Goal: Information Seeking & Learning: Learn about a topic

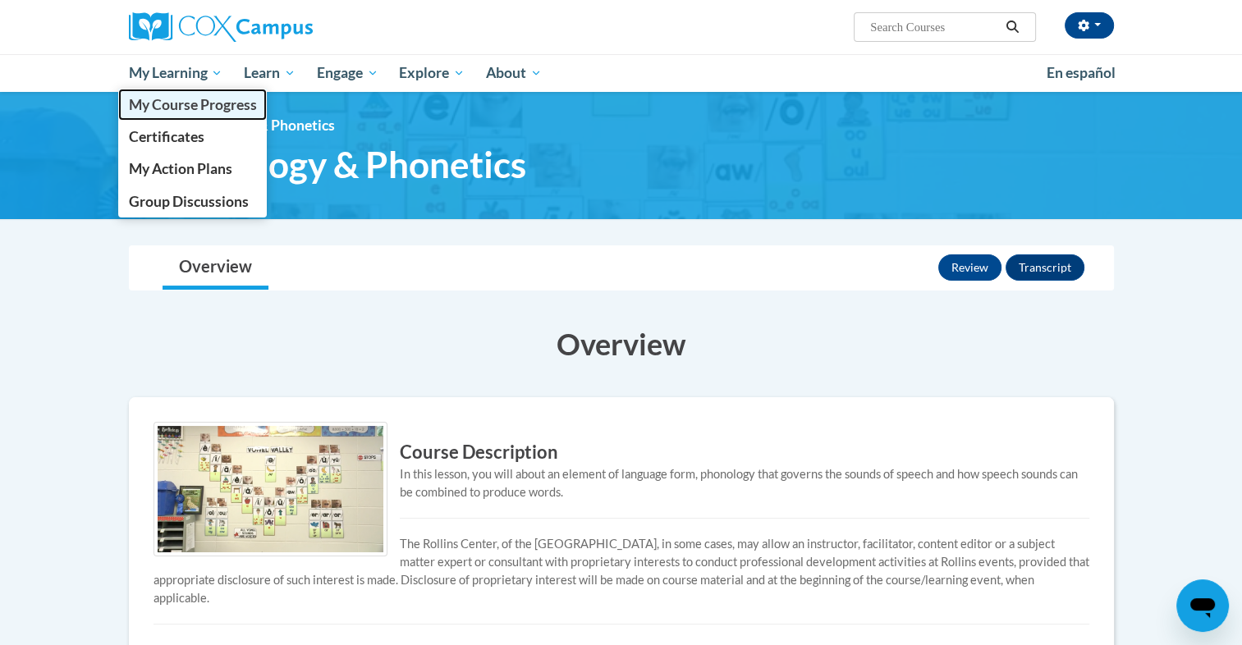
click at [196, 106] on span "My Course Progress" at bounding box center [192, 104] width 128 height 17
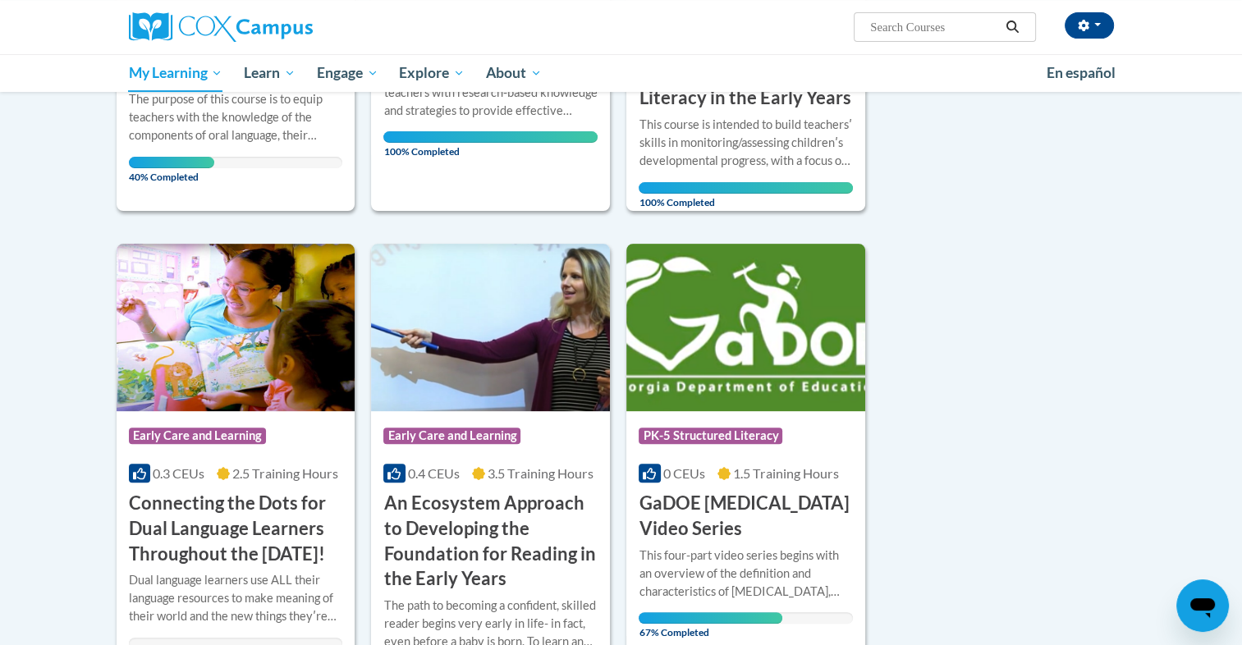
scroll to position [564, 0]
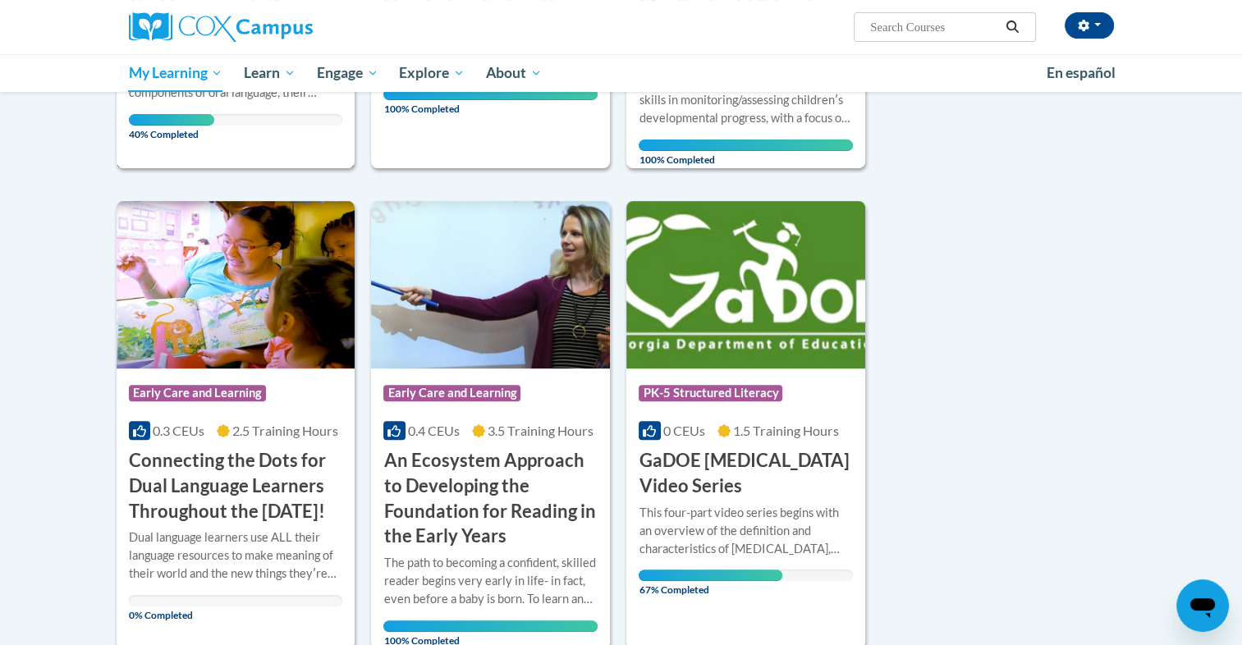
click at [238, 130] on div "More Info Open The purpose of this course is to equip teachers with the knowled…" at bounding box center [236, 90] width 239 height 95
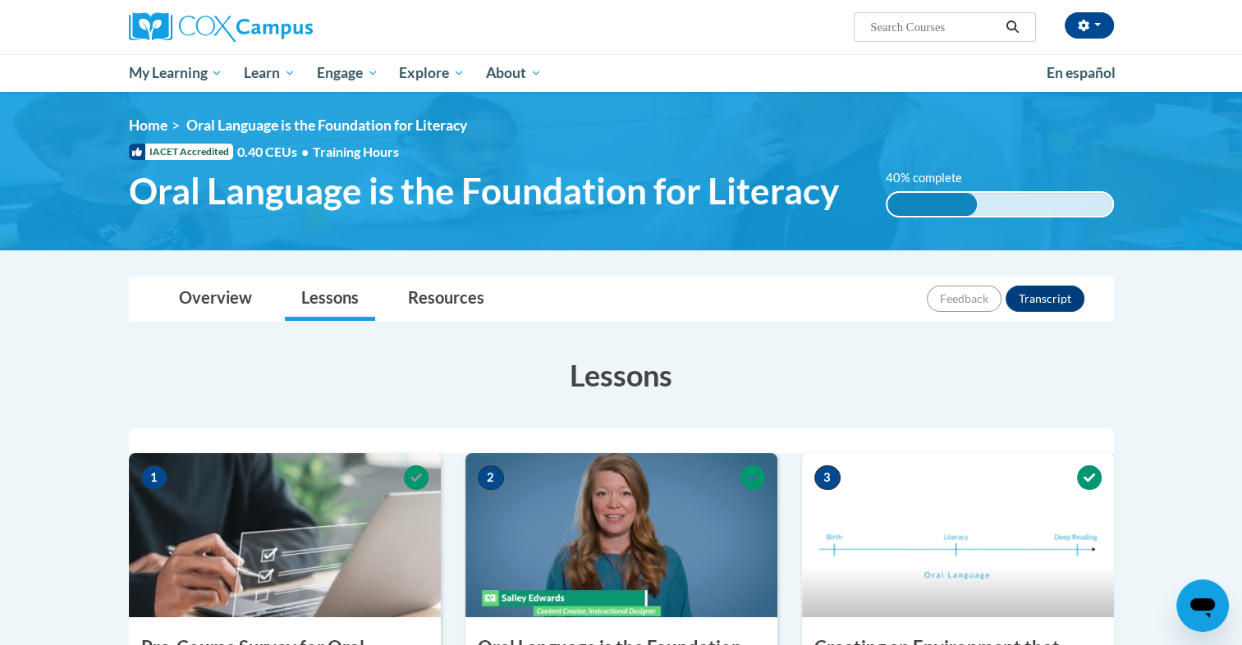
scroll to position [564, 0]
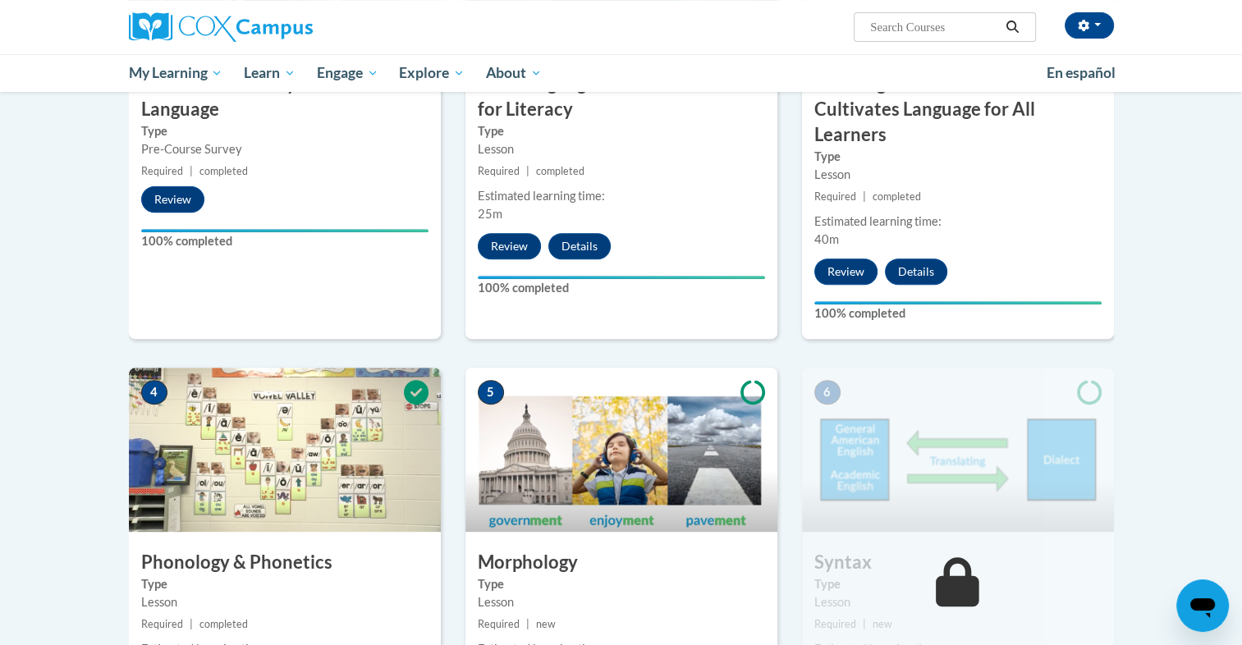
click at [545, 497] on img at bounding box center [621, 450] width 312 height 164
click at [587, 470] on img at bounding box center [621, 450] width 312 height 164
click at [616, 491] on img at bounding box center [621, 450] width 312 height 164
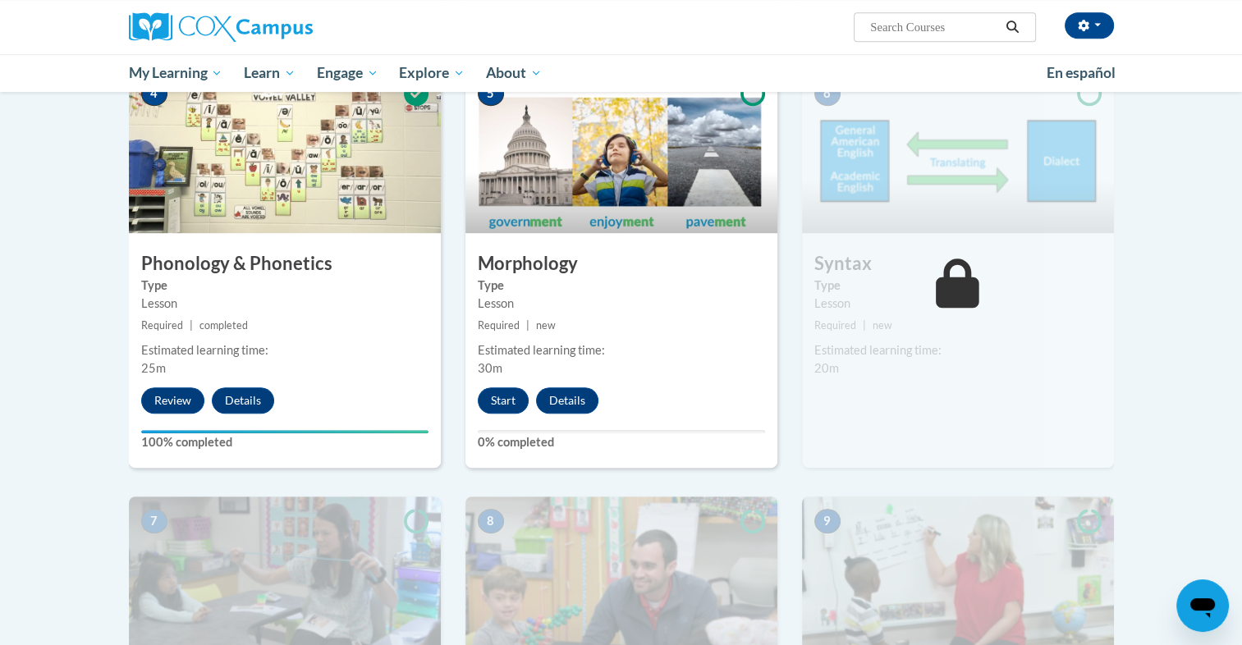
scroll to position [854, 0]
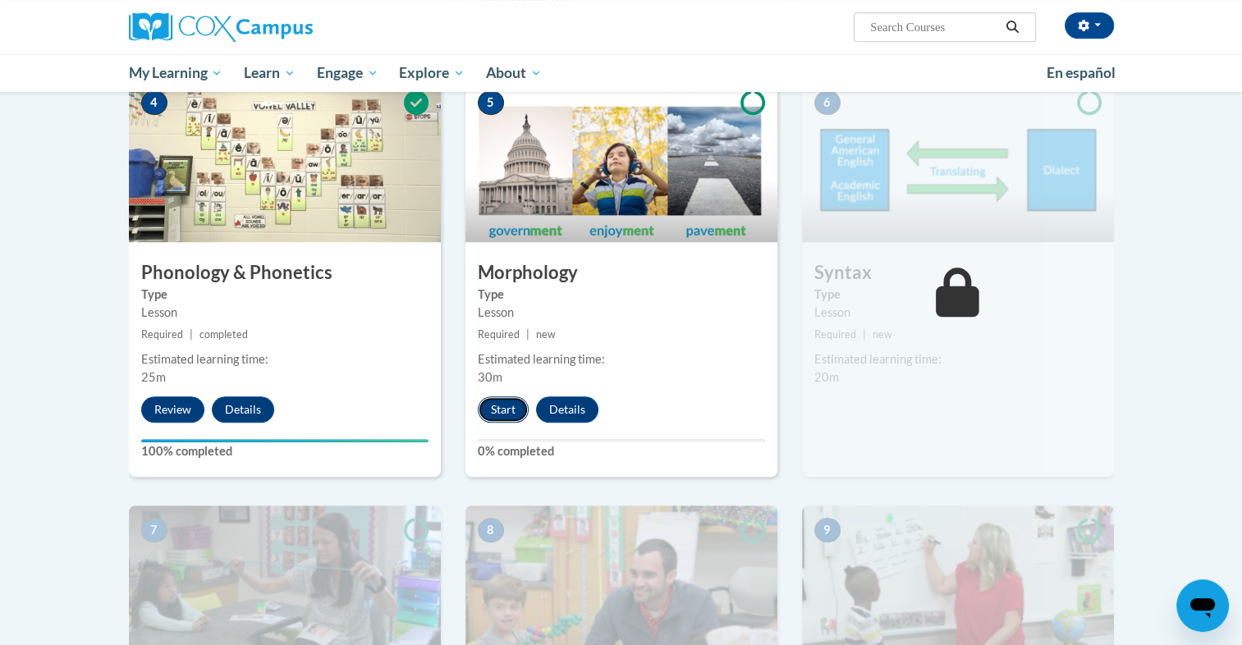
click at [498, 398] on button "Start" at bounding box center [503, 409] width 51 height 26
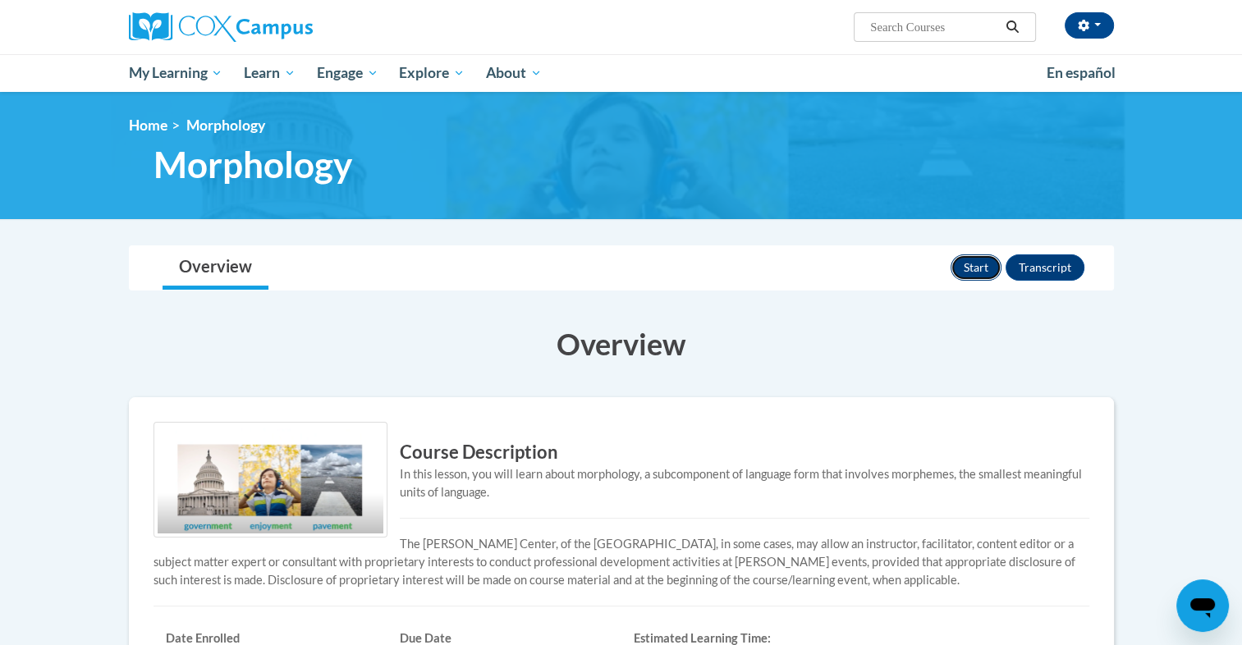
click at [973, 257] on button "Start" at bounding box center [976, 267] width 51 height 26
